Goal: Task Accomplishment & Management: Manage account settings

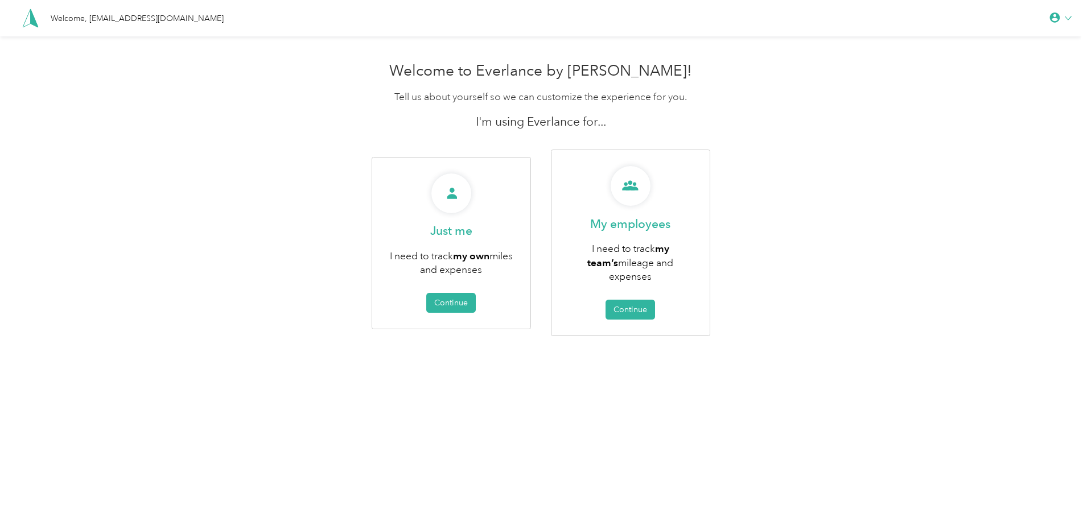
click at [65, 14] on div "Welcome, [EMAIL_ADDRESS][DOMAIN_NAME]" at bounding box center [137, 19] width 173 height 12
click at [47, 21] on div "Welcome, [EMAIL_ADDRESS][DOMAIN_NAME]" at bounding box center [116, 18] width 213 height 19
click at [36, 22] on polygon at bounding box center [33, 18] width 7 height 18
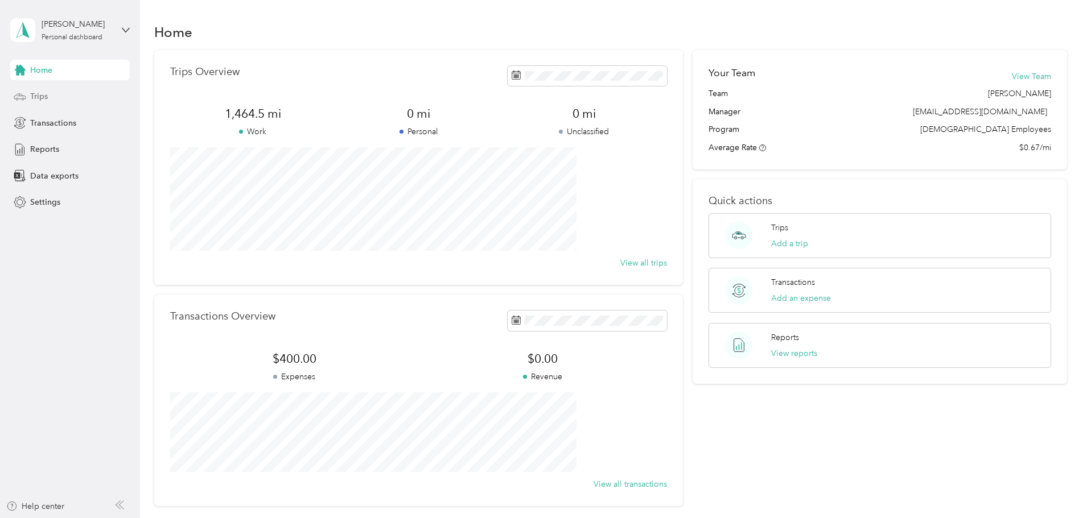
click at [64, 99] on div "Trips" at bounding box center [69, 96] width 119 height 20
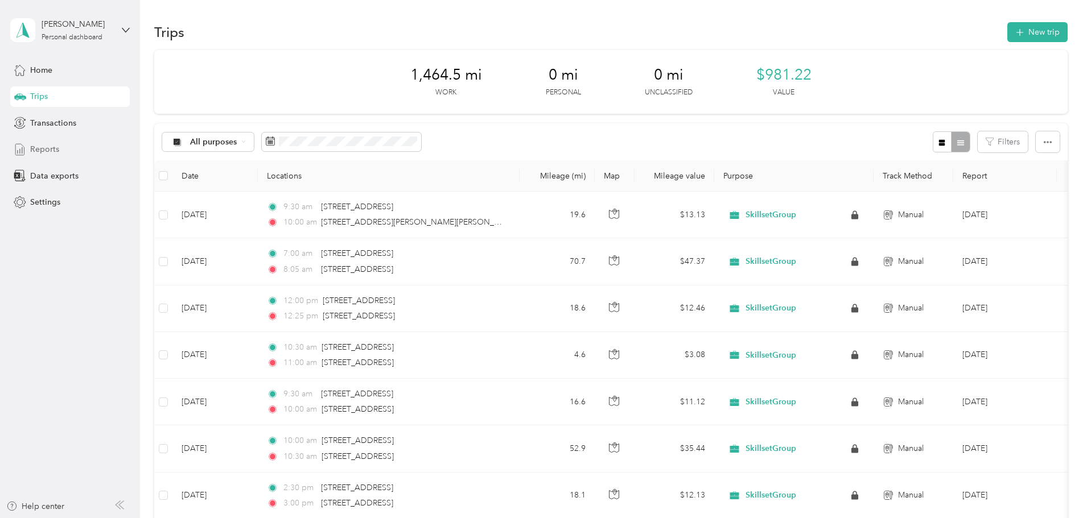
click at [63, 150] on div "Reports" at bounding box center [69, 149] width 119 height 20
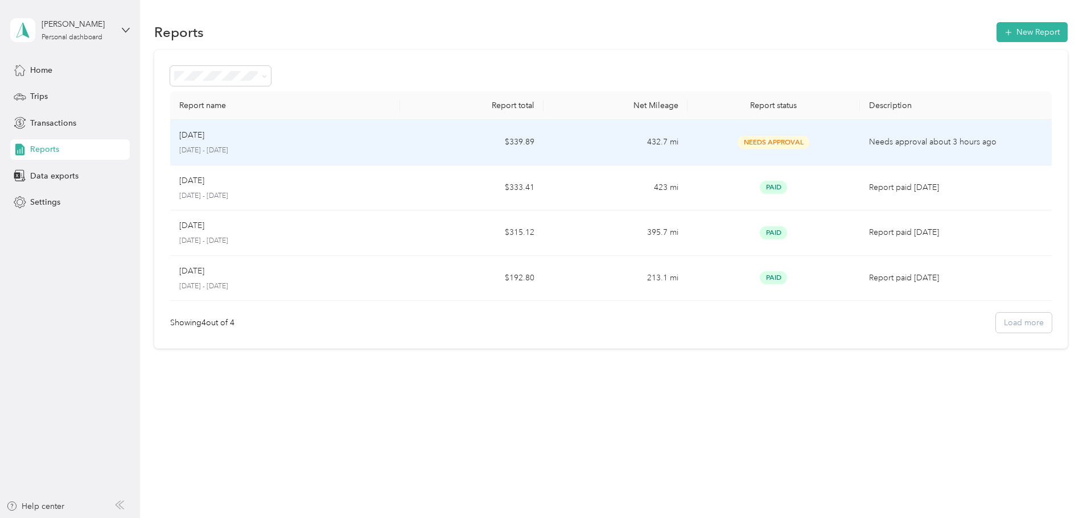
click at [687, 150] on td "Needs Approval" at bounding box center [773, 143] width 172 height 46
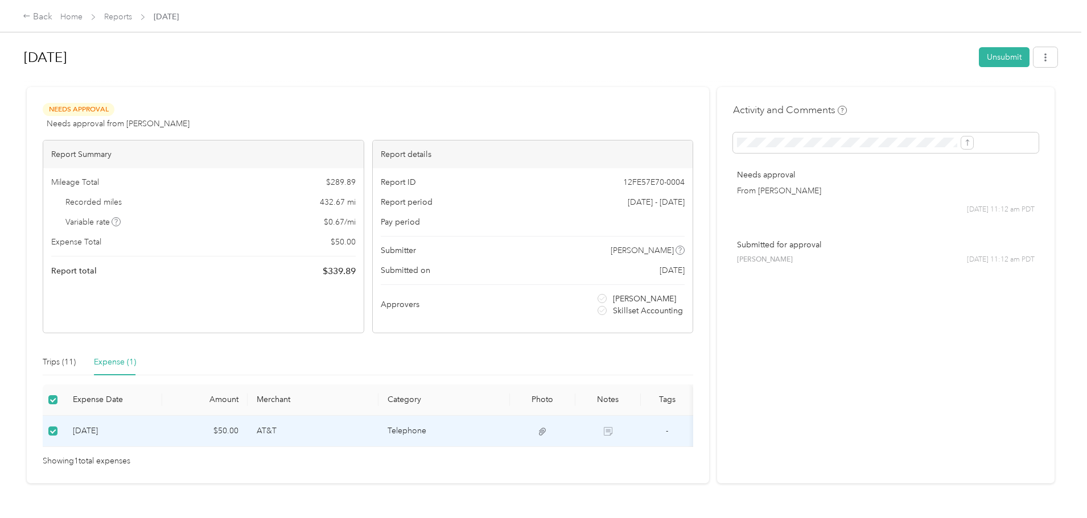
click at [389, 59] on h1 "[DATE]" at bounding box center [497, 57] width 947 height 27
